Goal: Find contact information: Find contact information

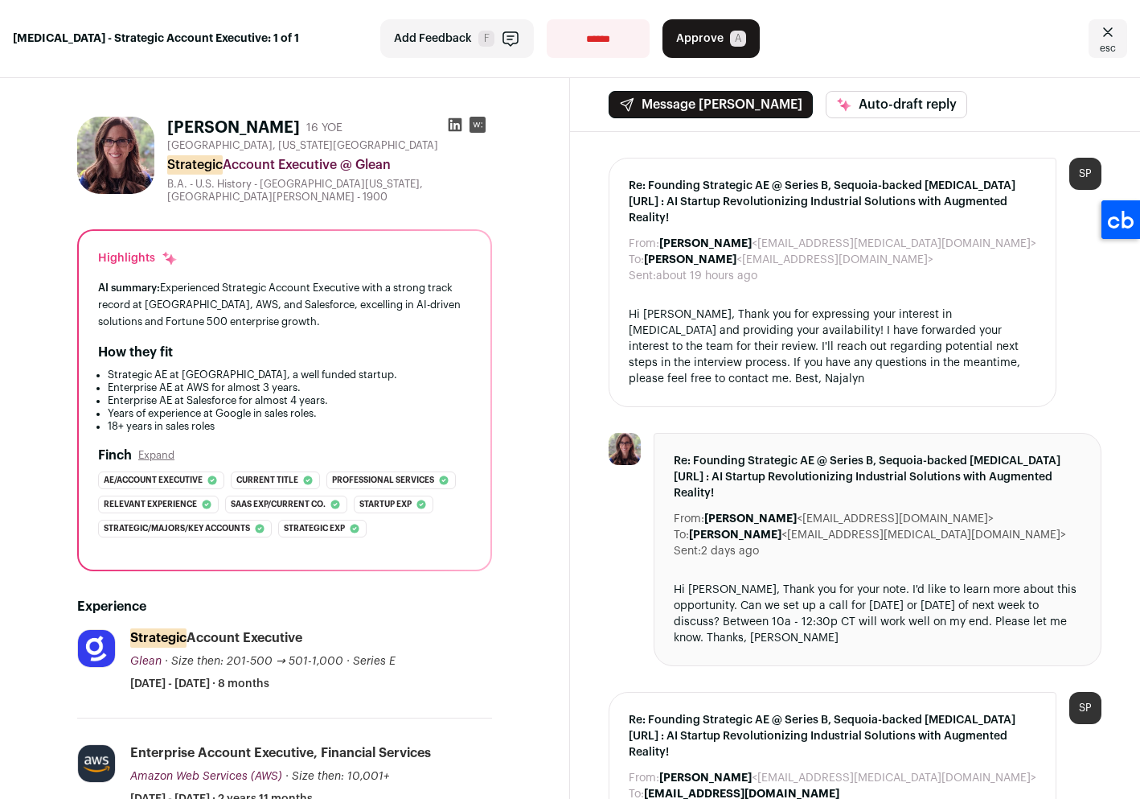
click at [441, 124] on div at bounding box center [466, 128] width 51 height 23
click at [447, 124] on icon at bounding box center [455, 125] width 16 height 16
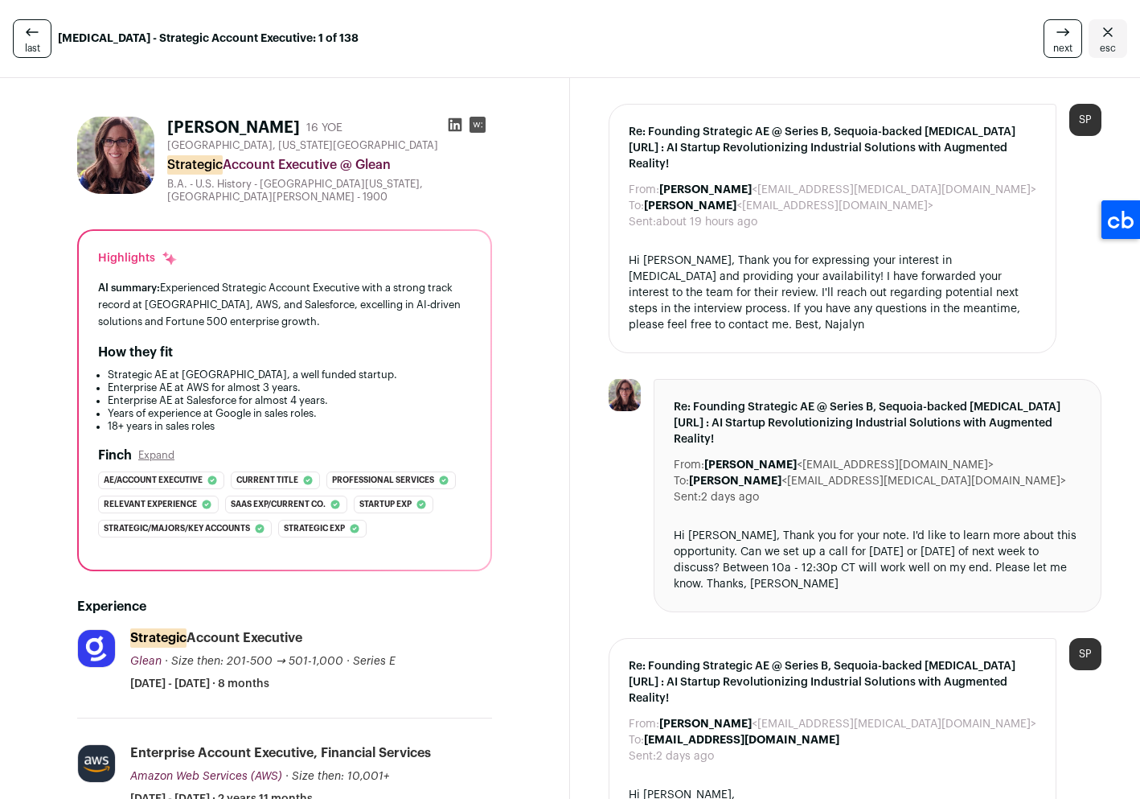
drag, startPoint x: 741, startPoint y: 189, endPoint x: 850, endPoint y: 196, distance: 109.6
click at [850, 198] on dd "Leslie Haberman <lehorgan@gmail.com>" at bounding box center [789, 206] width 290 height 16
copy dd "[EMAIL_ADDRESS][DOMAIN_NAME]"
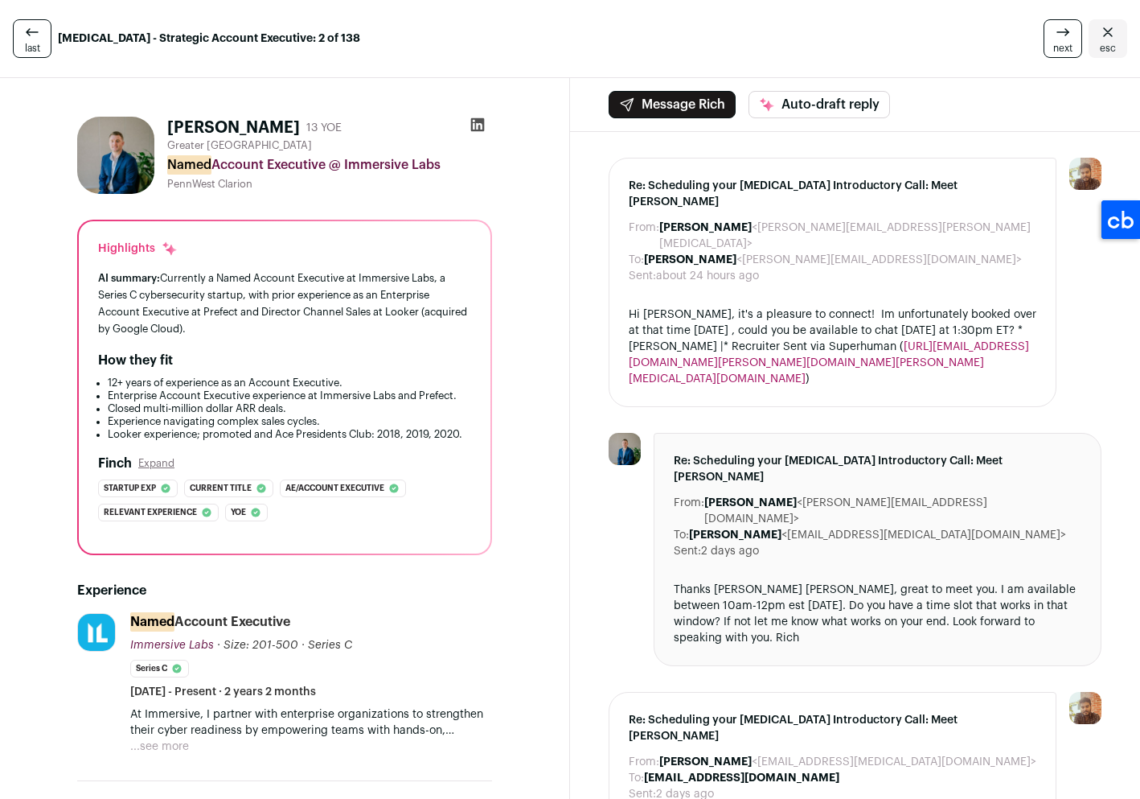
click at [470, 121] on icon at bounding box center [478, 125] width 16 height 16
